Goal: Task Accomplishment & Management: Manage account settings

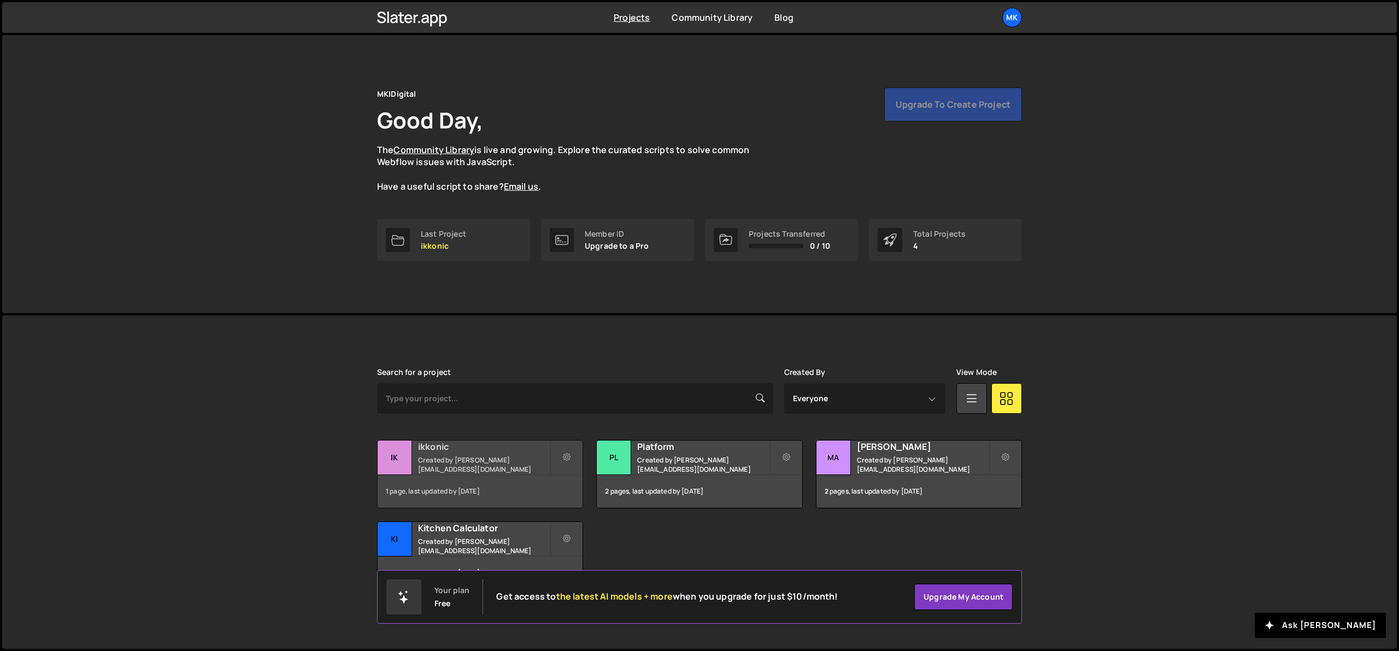
click at [476, 453] on h2 "ikkonic" at bounding box center [484, 447] width 132 height 12
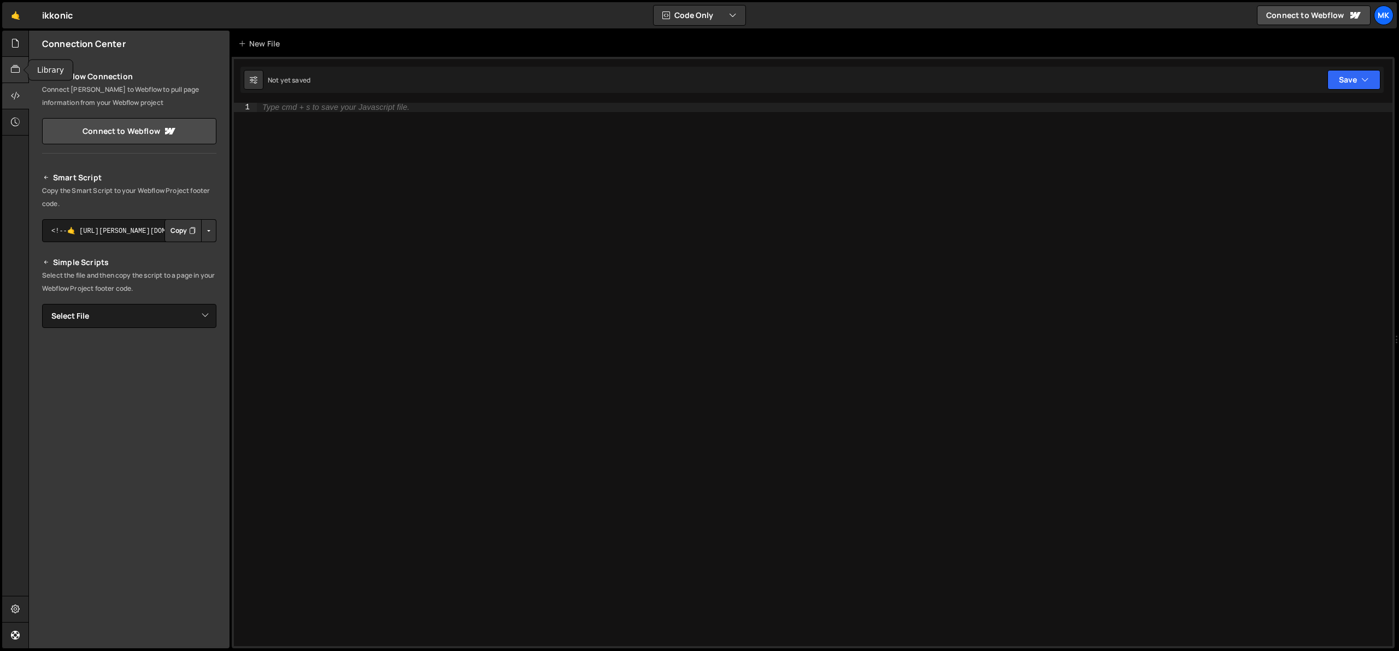
click at [16, 71] on icon at bounding box center [15, 69] width 9 height 12
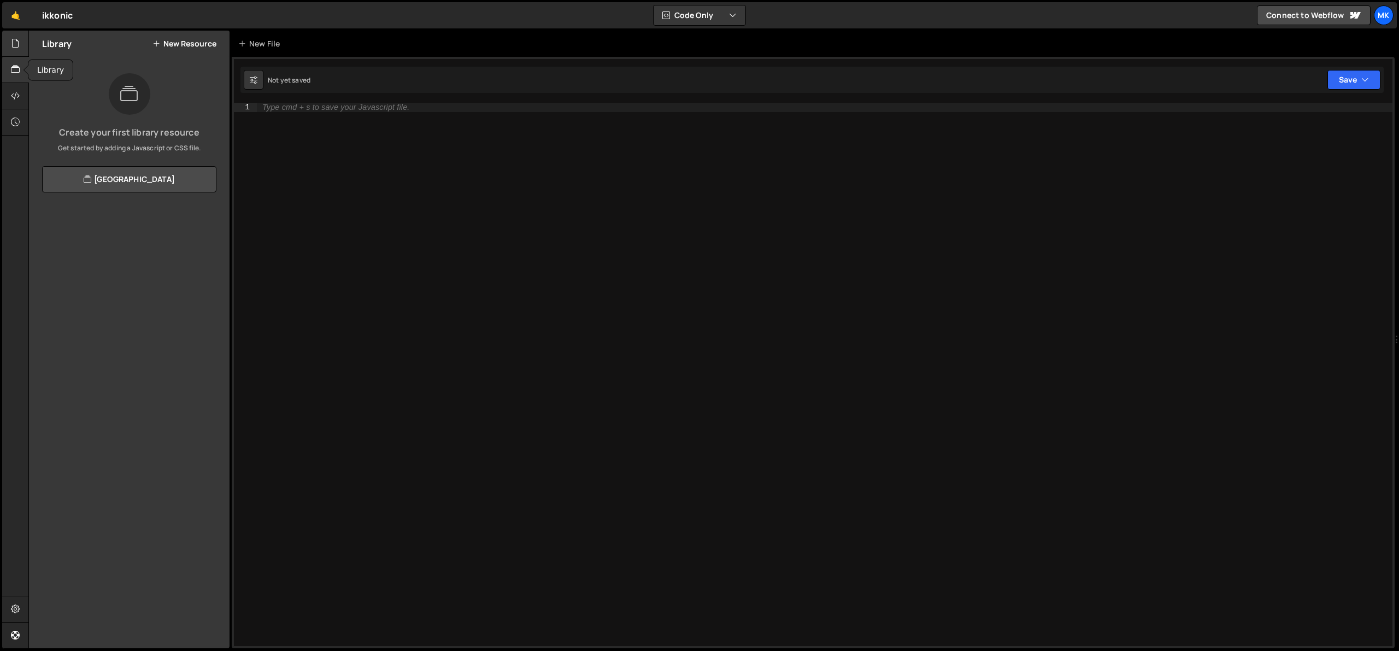
click at [11, 40] on icon at bounding box center [15, 43] width 9 height 12
click at [98, 84] on div "0 Configurators Template.js 0" at bounding box center [135, 90] width 187 height 22
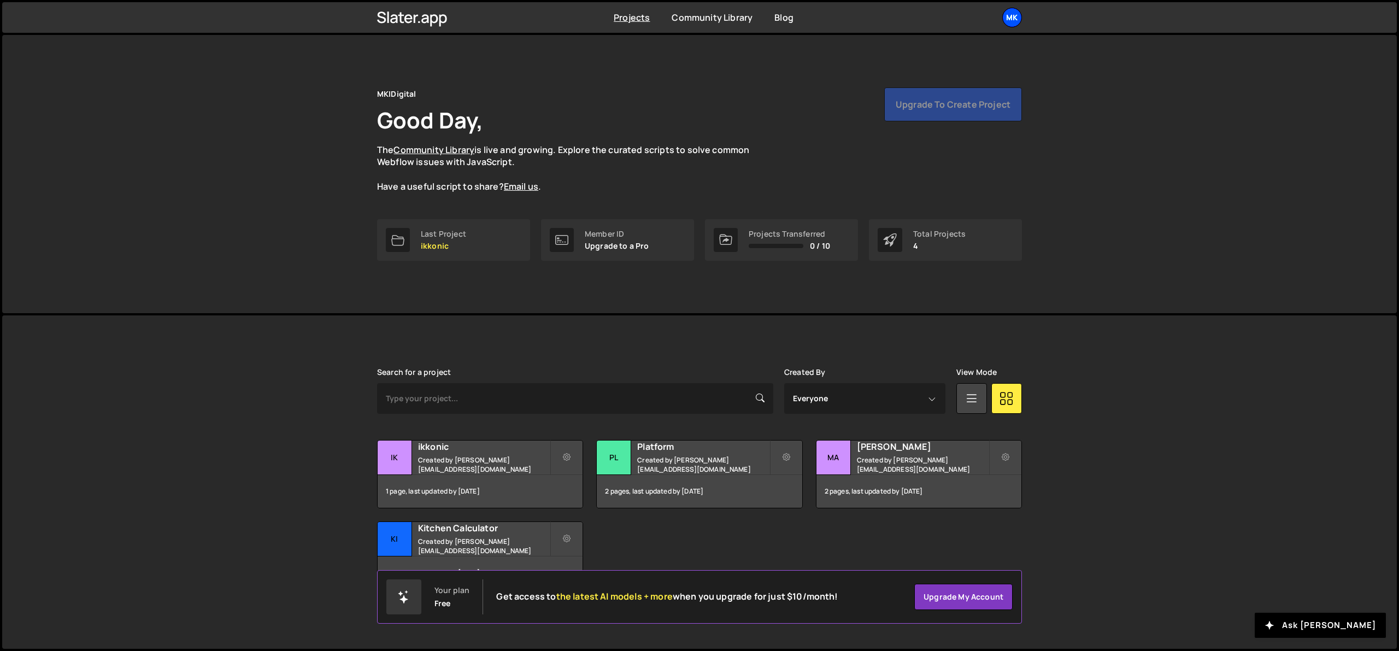
click at [1018, 14] on div "MK" at bounding box center [1012, 18] width 20 height 20
click at [923, 121] on button "Logout" at bounding box center [954, 121] width 136 height 19
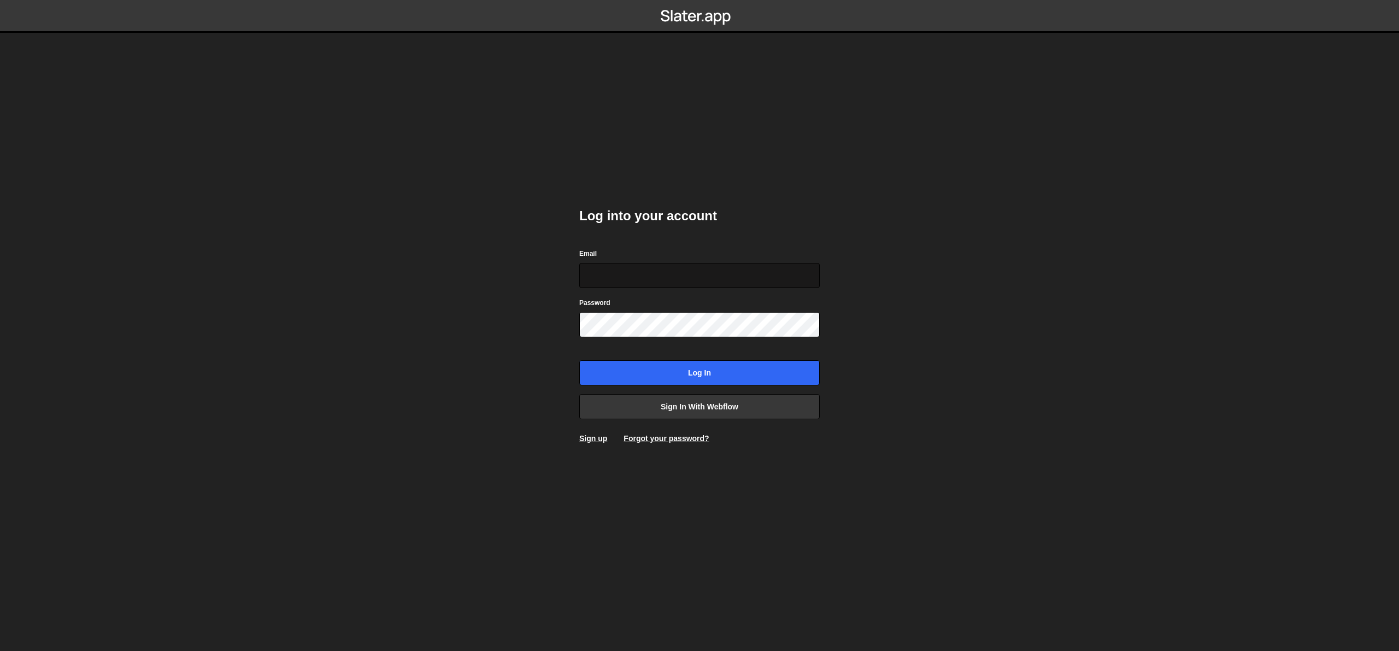
click at [619, 277] on input "Email" at bounding box center [699, 275] width 240 height 25
click at [935, 341] on body "Log into your account Email Password Log in Sign in with Webflow Sign up Forgot…" at bounding box center [699, 325] width 1399 height 651
click at [713, 400] on link "Sign in with Webflow" at bounding box center [699, 406] width 240 height 25
click at [618, 277] on input "Email" at bounding box center [699, 275] width 240 height 25
type input "tech@ikkonic.com"
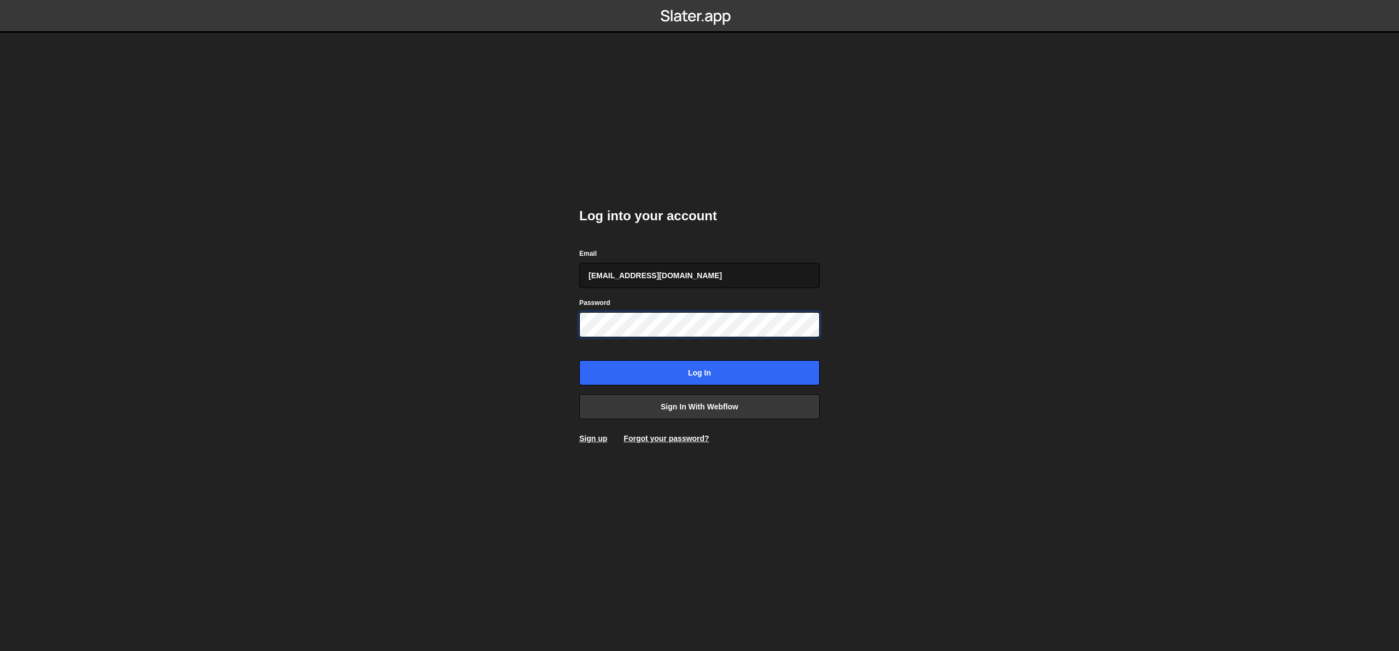
click at [579, 360] on input "Log in" at bounding box center [699, 372] width 240 height 25
click at [660, 442] on link "Forgot your password?" at bounding box center [666, 438] width 85 height 9
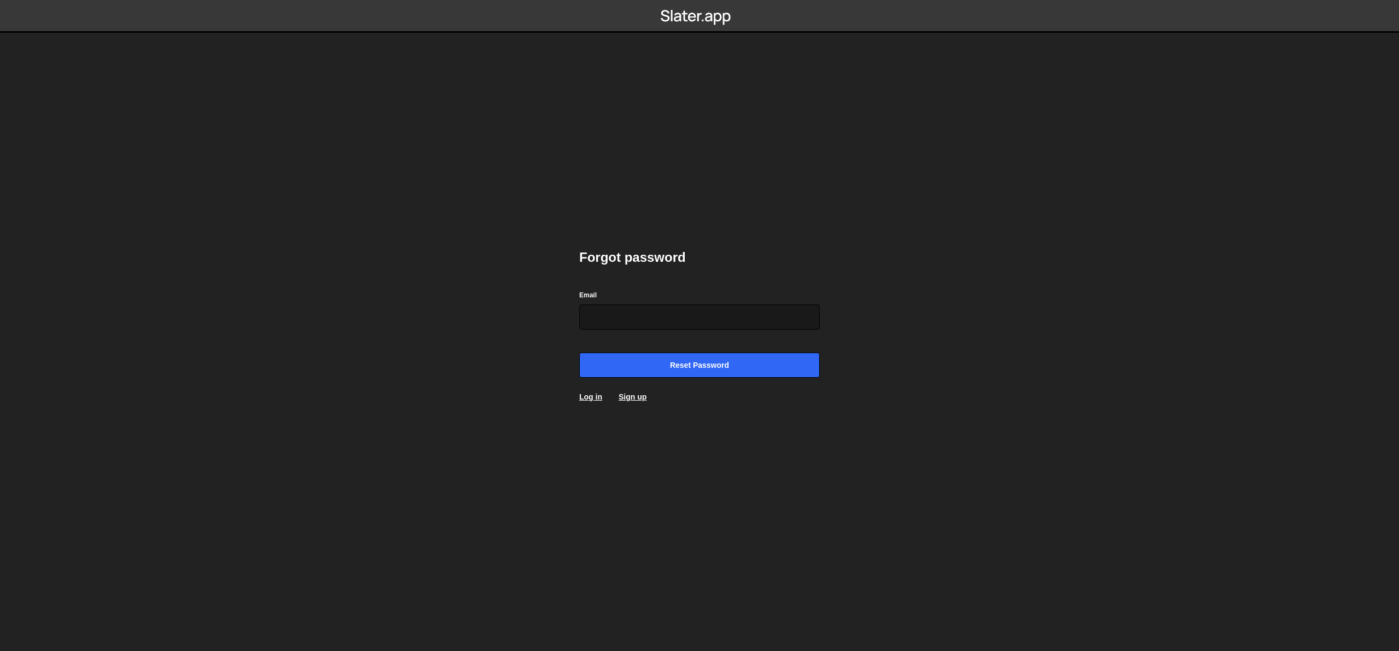
click at [618, 321] on input "Email" at bounding box center [699, 316] width 240 height 25
type input "tech@ik"
click at [989, 292] on body "Forgot password Email tech@ik Reset password Log in Sign up" at bounding box center [699, 325] width 1399 height 651
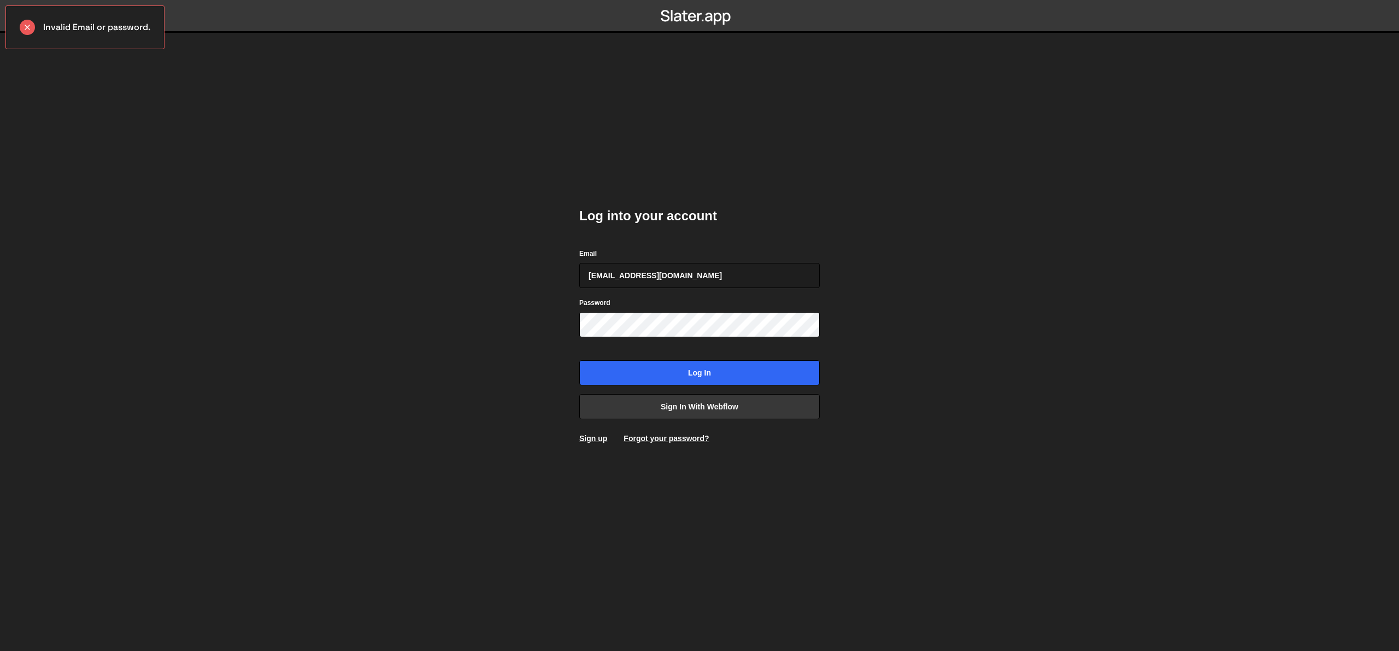
click at [368, 115] on body "Invalid Email or password. Log into your account Email tech@ikkonic.com Passwor…" at bounding box center [699, 325] width 1399 height 651
click at [653, 433] on div "Forgot your password?" at bounding box center [666, 438] width 85 height 11
click at [656, 441] on link "Forgot your password?" at bounding box center [666, 438] width 85 height 9
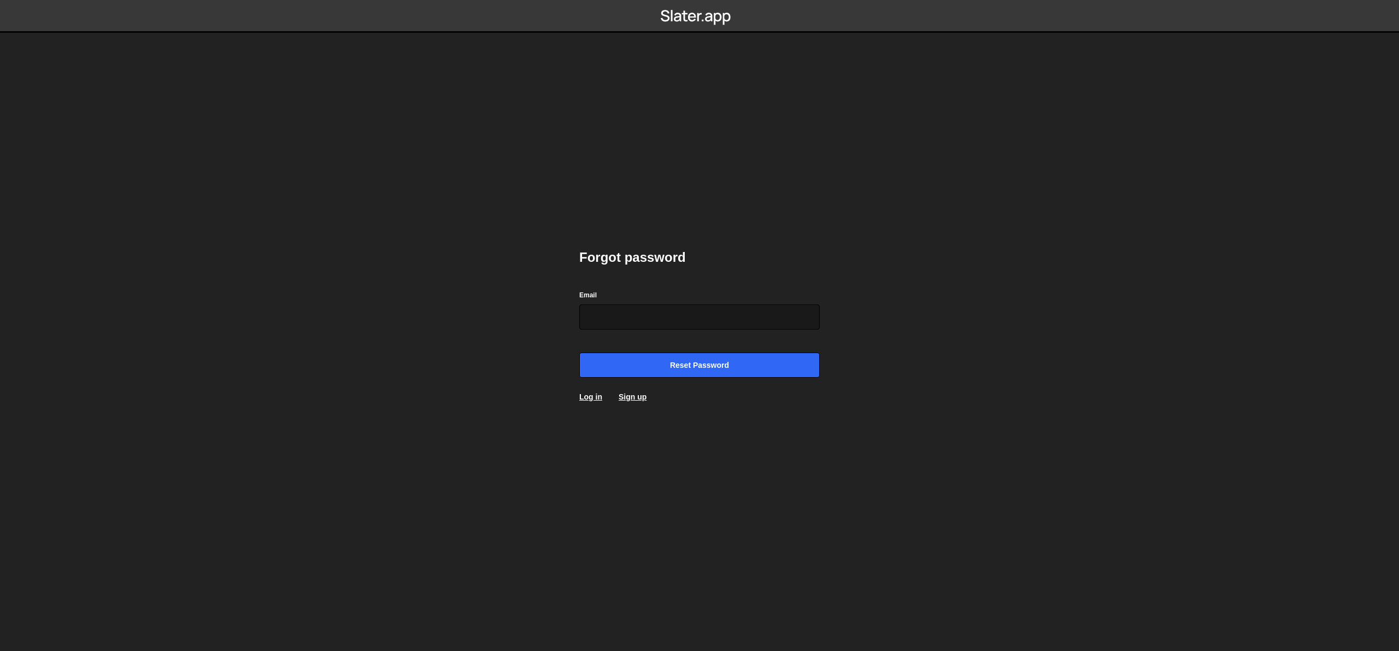
click at [632, 321] on input "Email" at bounding box center [699, 316] width 240 height 25
type input "[EMAIL_ADDRESS][DOMAIN_NAME]"
click at [687, 376] on input "Reset password" at bounding box center [699, 365] width 240 height 25
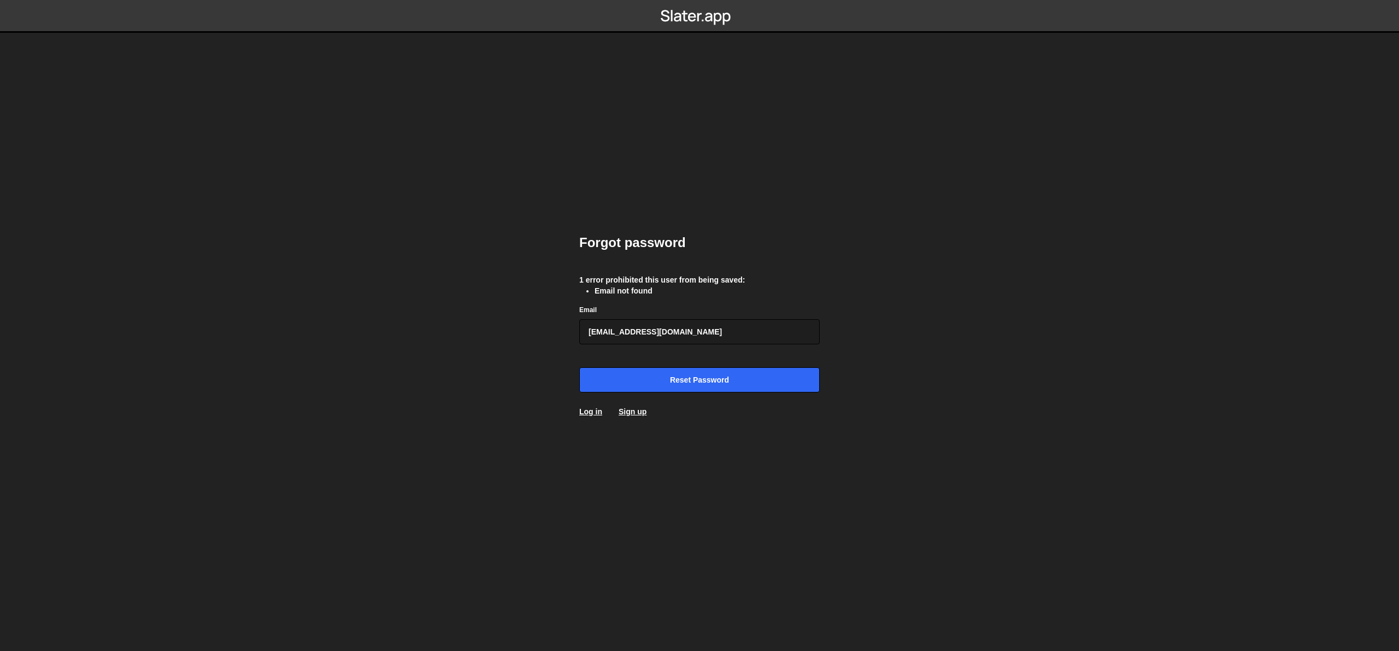
click at [577, 291] on div "Forgot password 1 error prohibited this user from being saved: Email not found …" at bounding box center [699, 325] width 273 height 651
click at [635, 328] on input "[EMAIL_ADDRESS][DOMAIN_NAME]" at bounding box center [699, 331] width 240 height 25
click at [707, 342] on input "[EMAIL_ADDRESS][DOMAIN_NAME]" at bounding box center [699, 331] width 240 height 25
